Goal: Navigation & Orientation: Find specific page/section

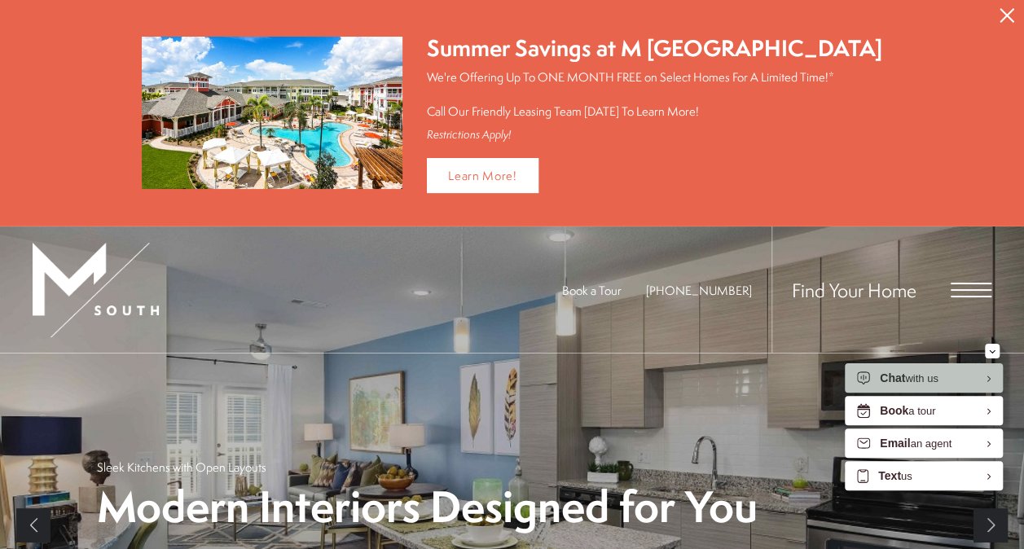
click at [950, 285] on span "Open Menu" at bounding box center [970, 290] width 41 height 15
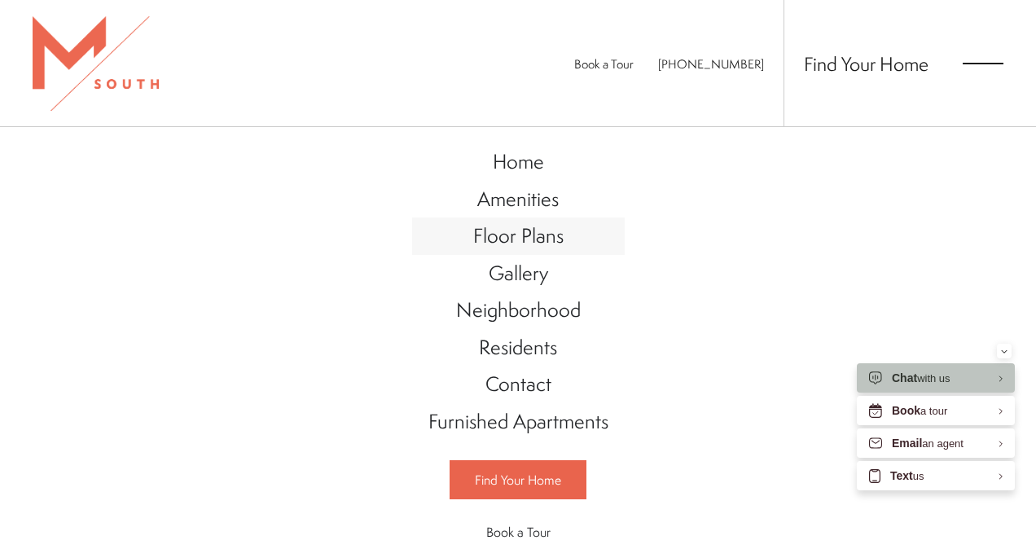
click at [531, 237] on span "Floor Plans" at bounding box center [518, 236] width 90 height 28
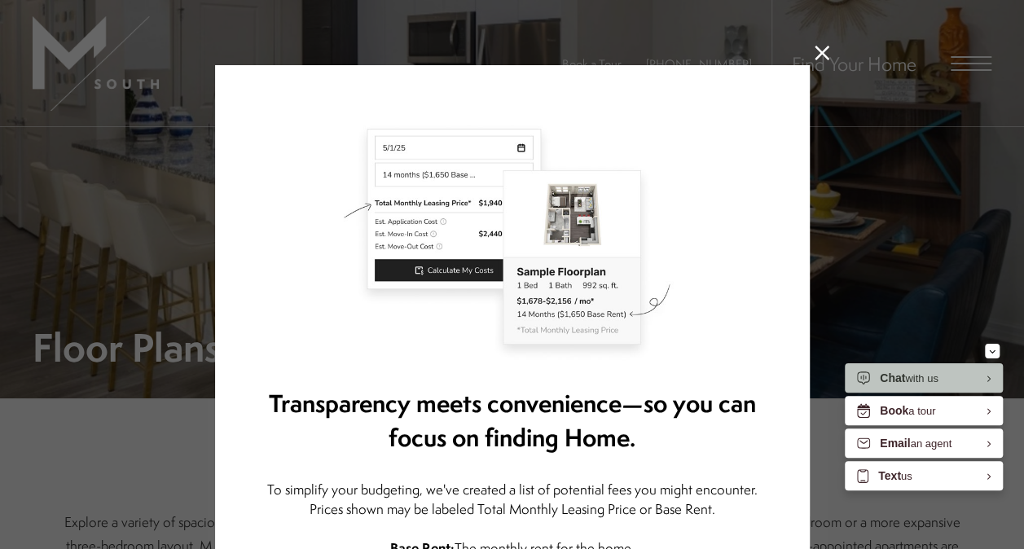
click at [818, 53] on icon at bounding box center [821, 53] width 15 height 15
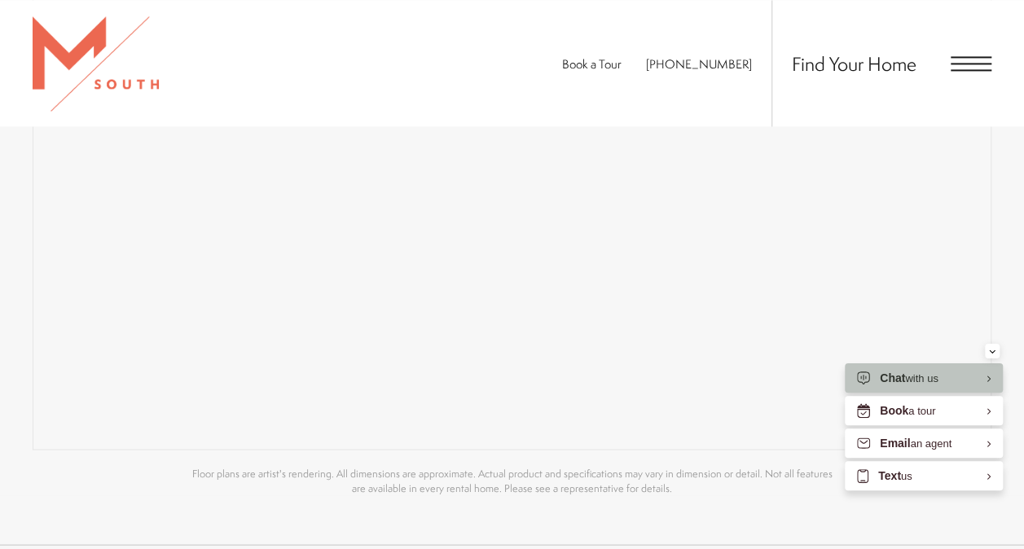
scroll to position [1147, 0]
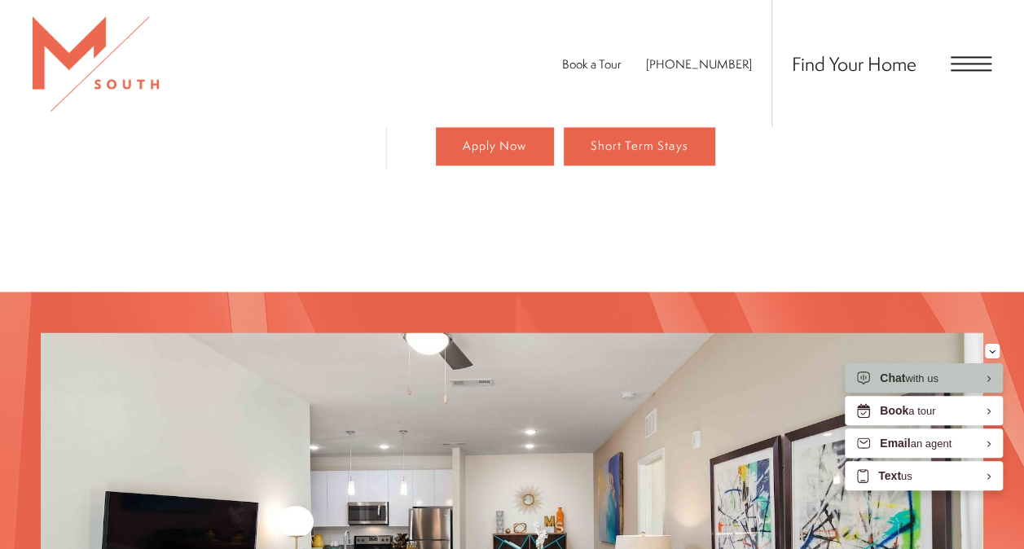
scroll to position [1283, 0]
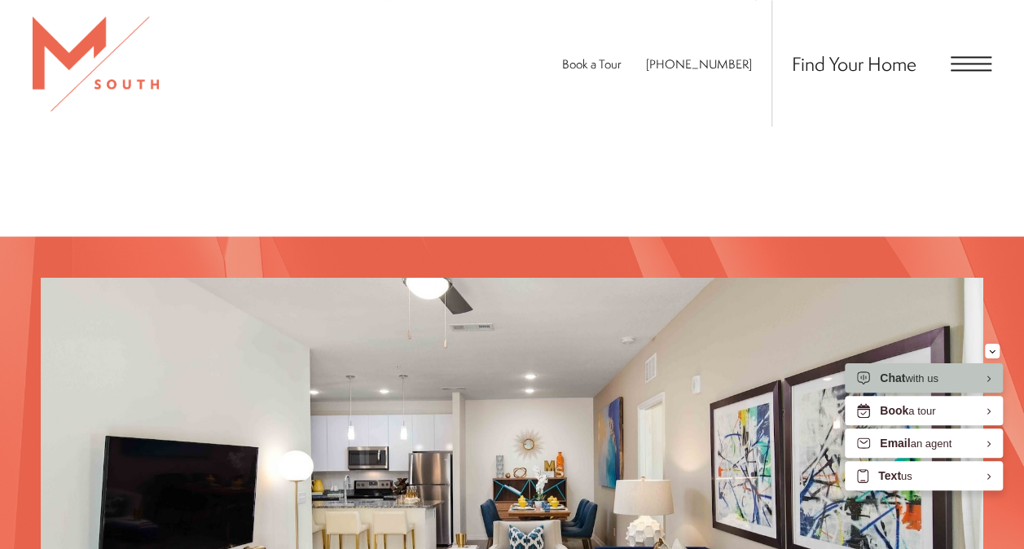
click at [957, 65] on span "Open Menu" at bounding box center [970, 63] width 41 height 15
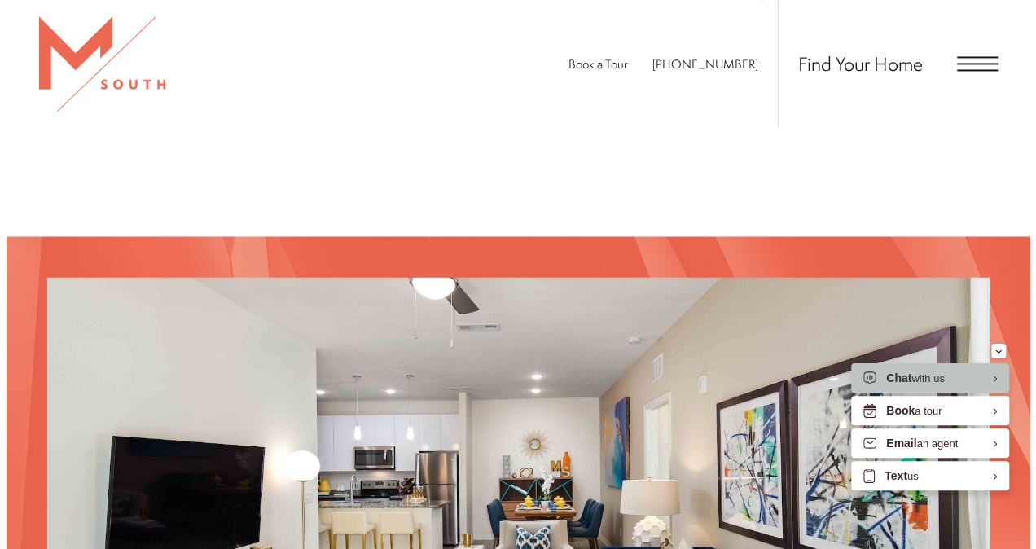
scroll to position [0, 0]
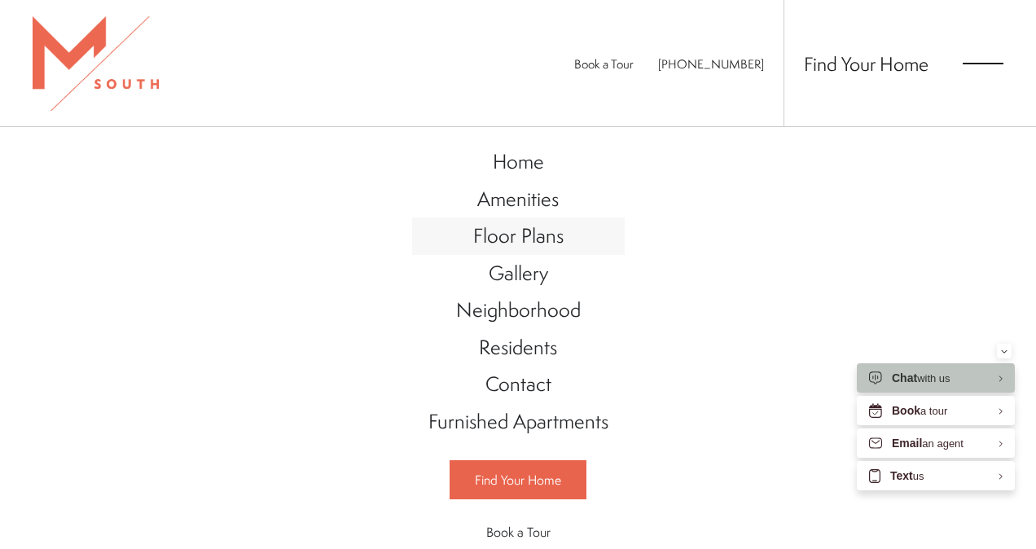
click at [533, 230] on span "Floor Plans" at bounding box center [518, 236] width 90 height 28
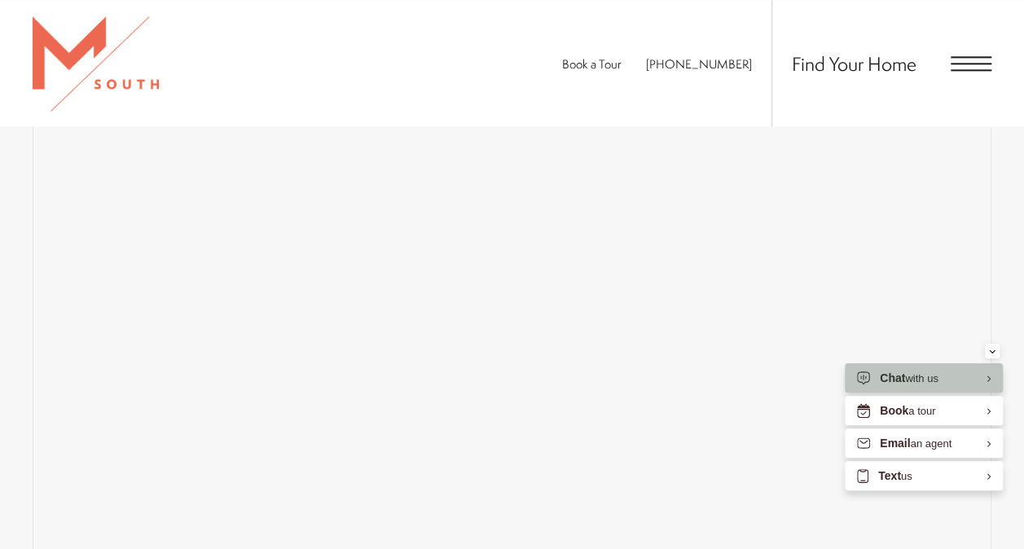
scroll to position [1101, 0]
